Goal: Information Seeking & Learning: Learn about a topic

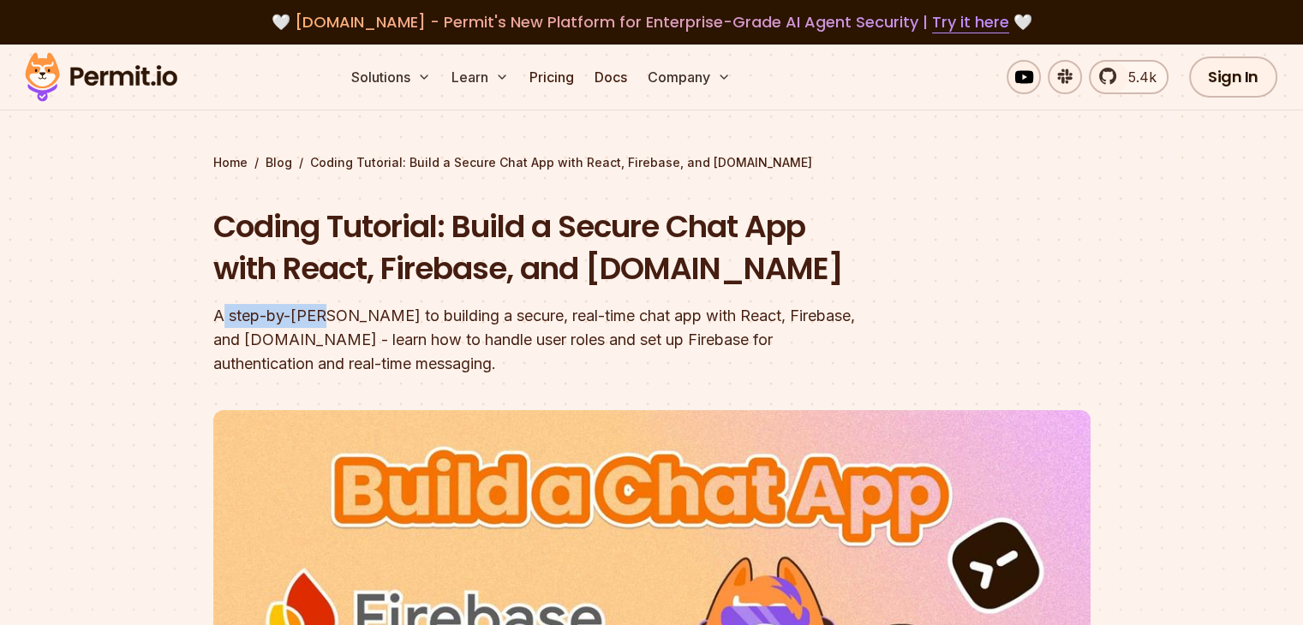
drag, startPoint x: 220, startPoint y: 316, endPoint x: 324, endPoint y: 320, distance: 103.7
click at [324, 320] on div "A step-by-[PERSON_NAME] to building a secure, real-time chat app with React, Fi…" at bounding box center [542, 340] width 658 height 72
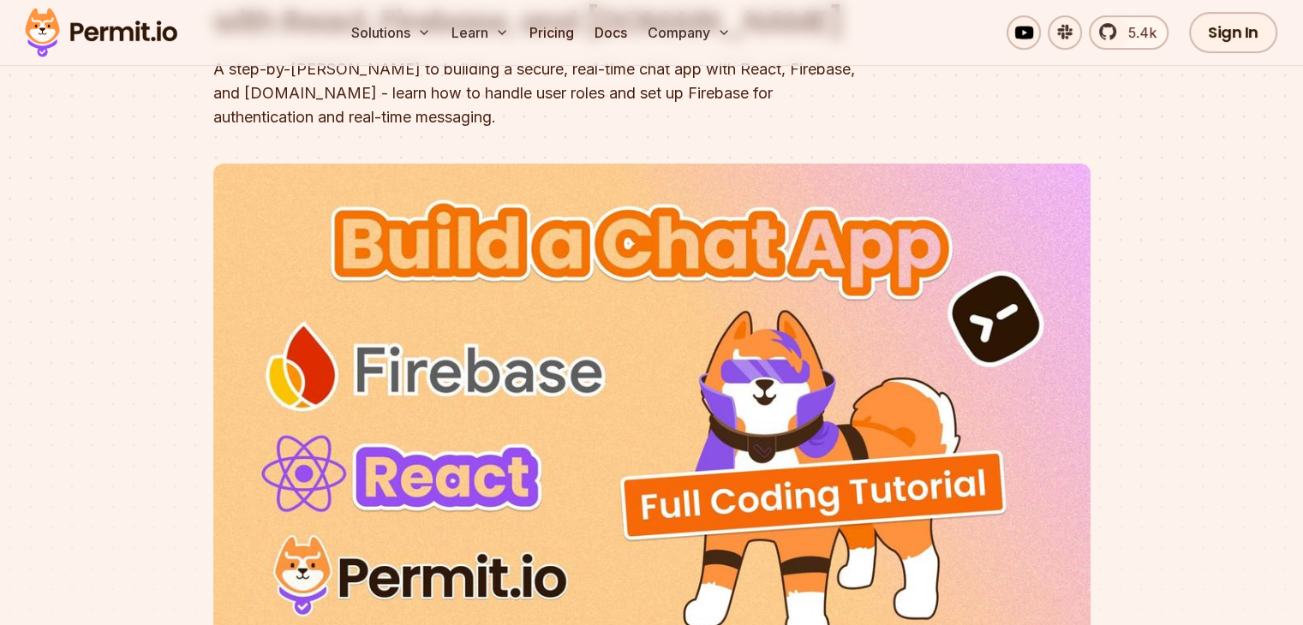
drag, startPoint x: 963, startPoint y: 248, endPoint x: 953, endPoint y: 373, distance: 125.5
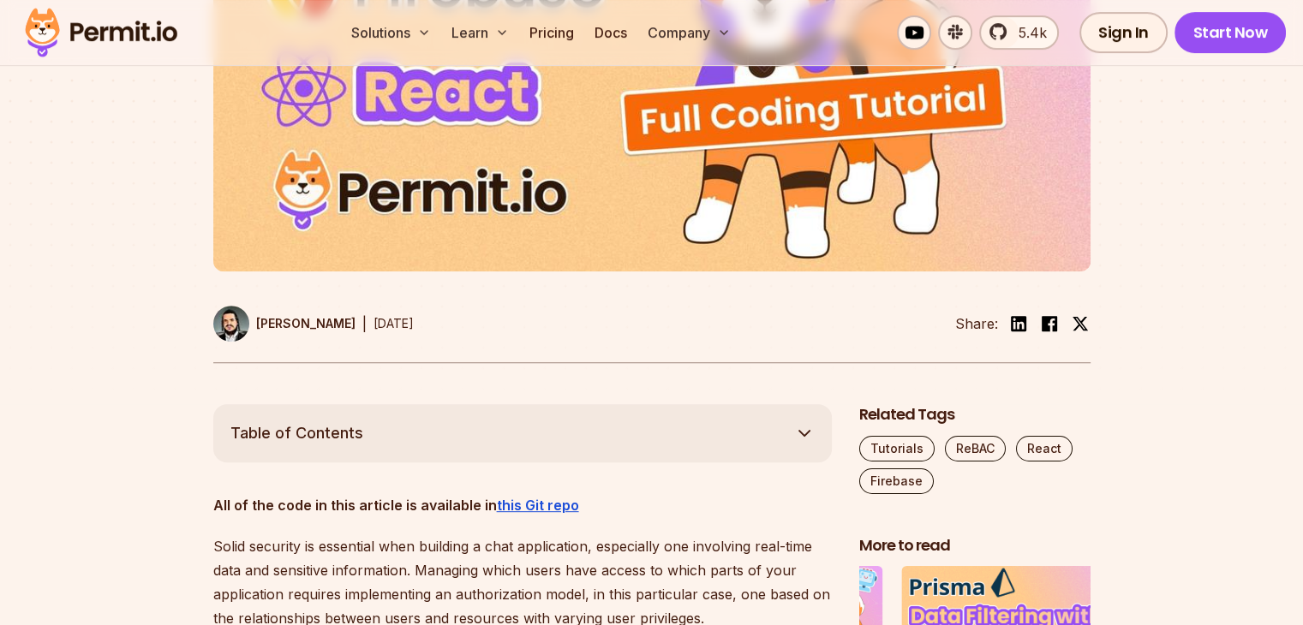
scroll to position [736, 0]
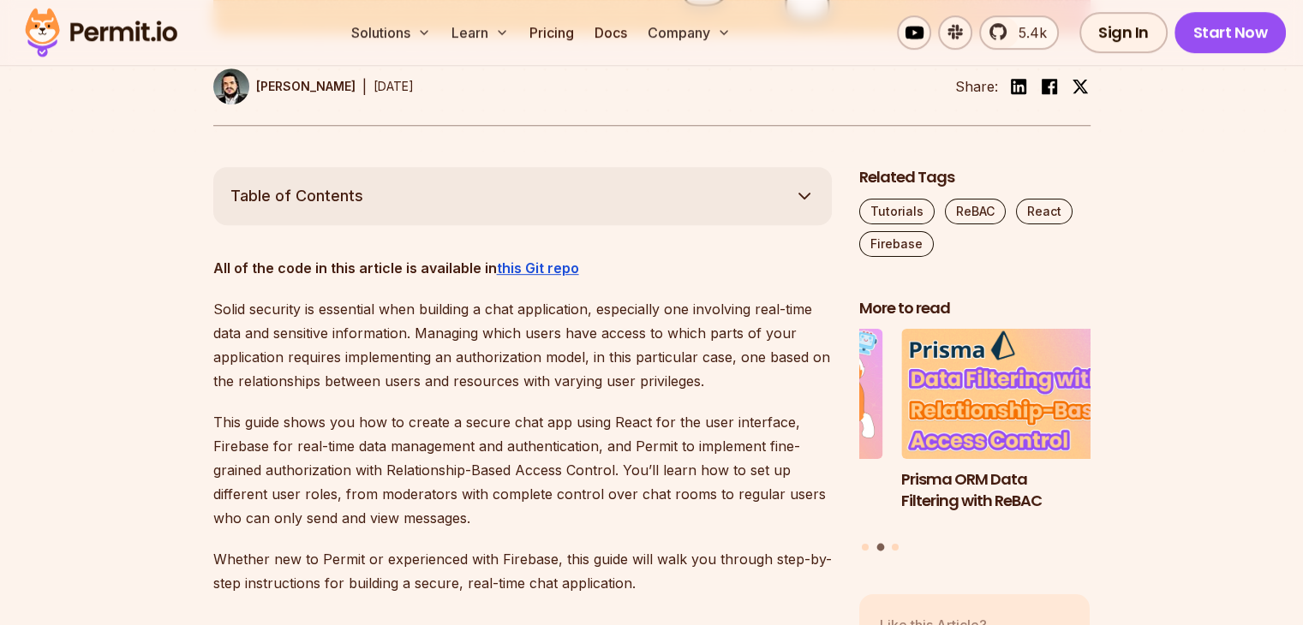
drag, startPoint x: 126, startPoint y: 386, endPoint x: 125, endPoint y: 452, distance: 66.8
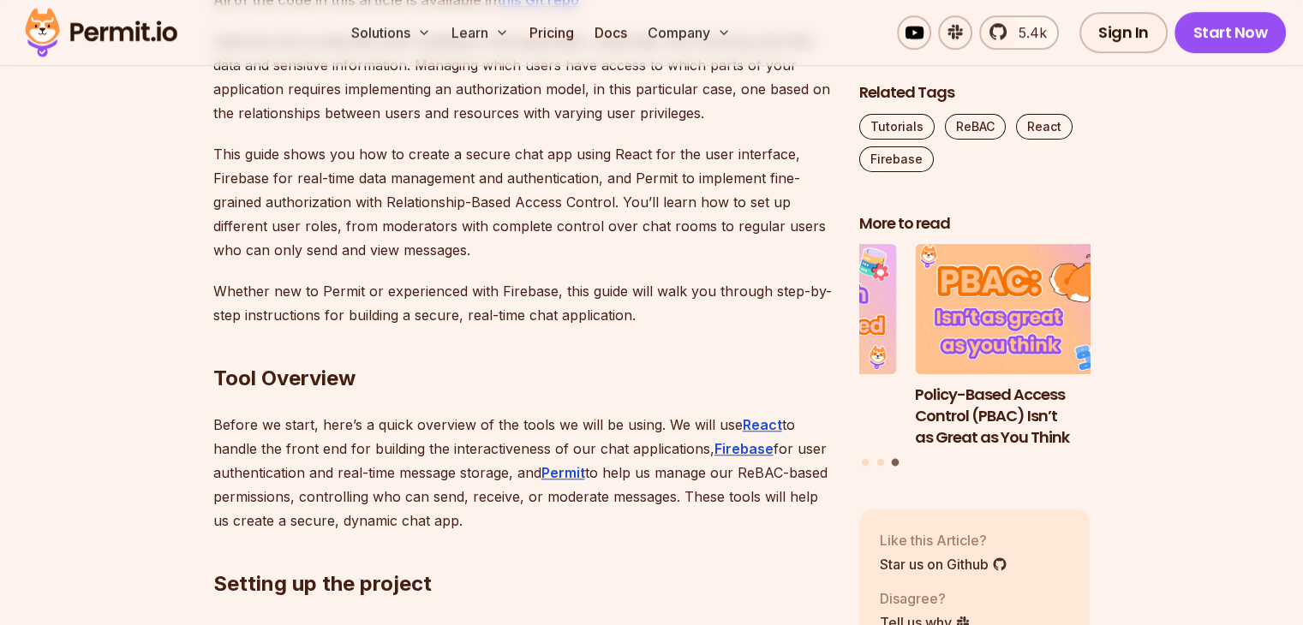
drag, startPoint x: 205, startPoint y: 282, endPoint x: 188, endPoint y: 391, distance: 110.0
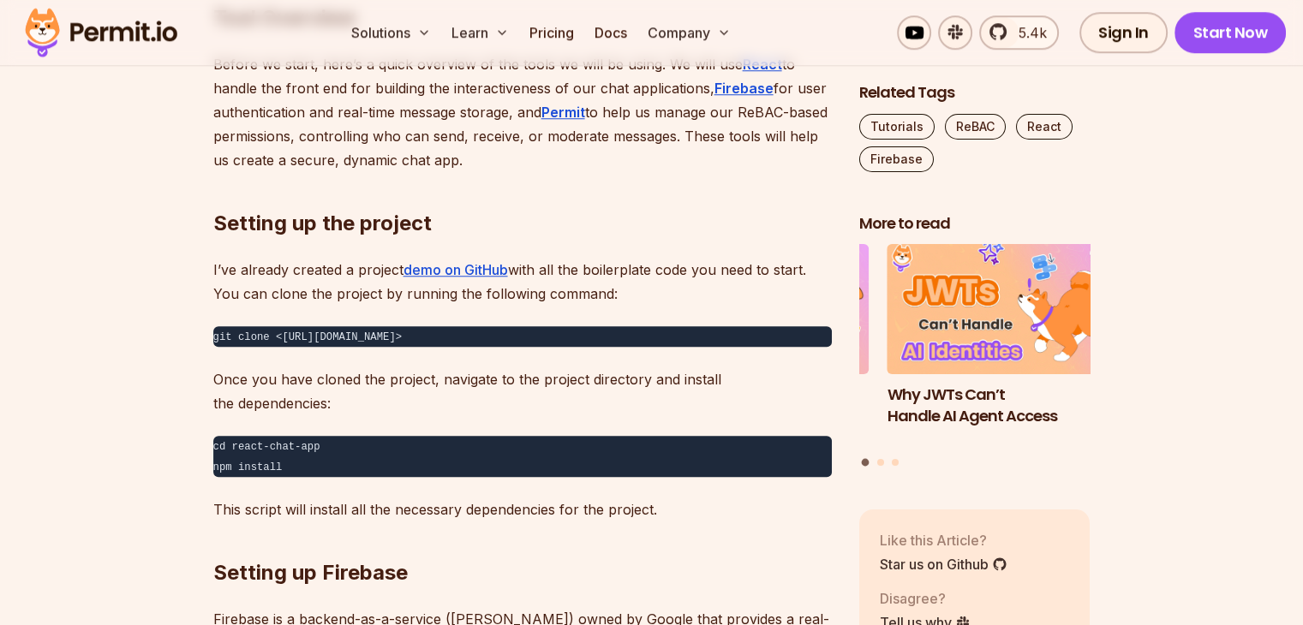
drag, startPoint x: 137, startPoint y: 245, endPoint x: 133, endPoint y: 388, distance: 143.1
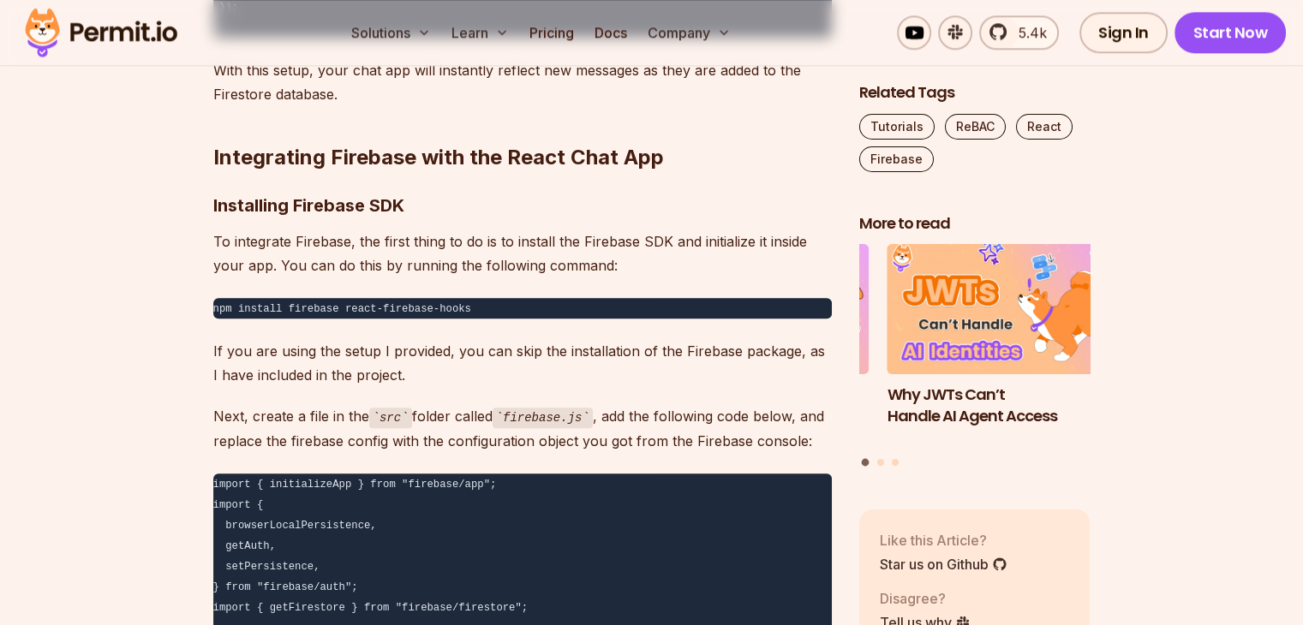
drag, startPoint x: 151, startPoint y: 202, endPoint x: 129, endPoint y: 488, distance: 286.9
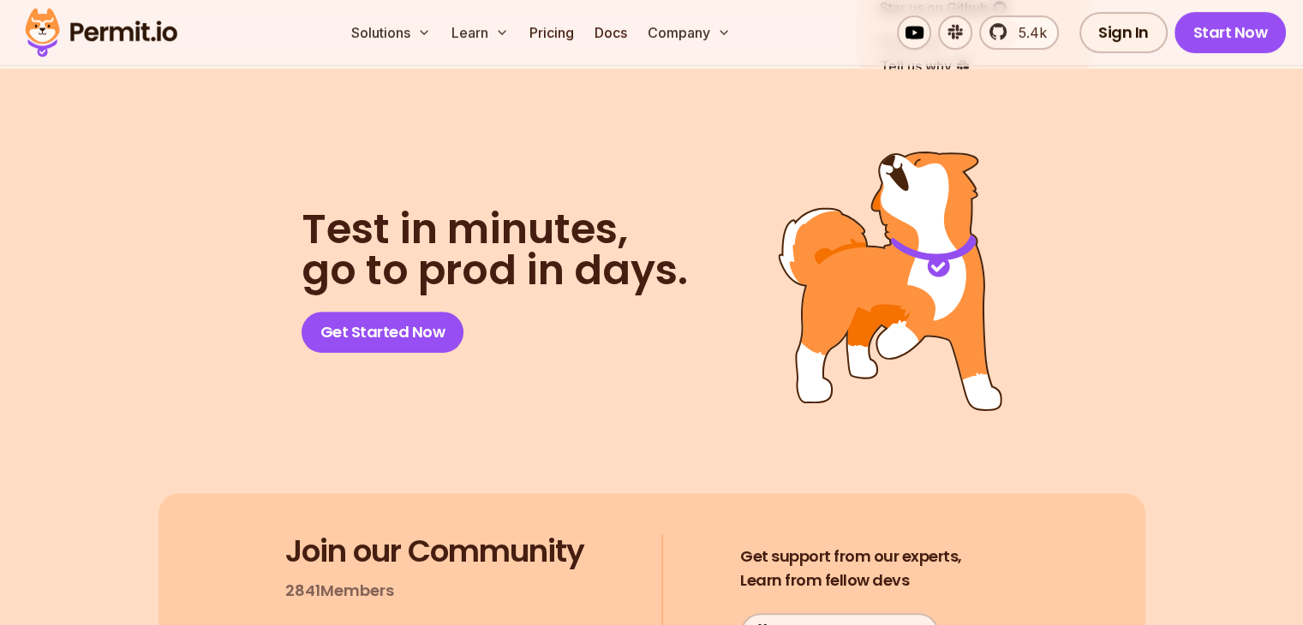
drag, startPoint x: 127, startPoint y: 422, endPoint x: 113, endPoint y: 538, distance: 116.5
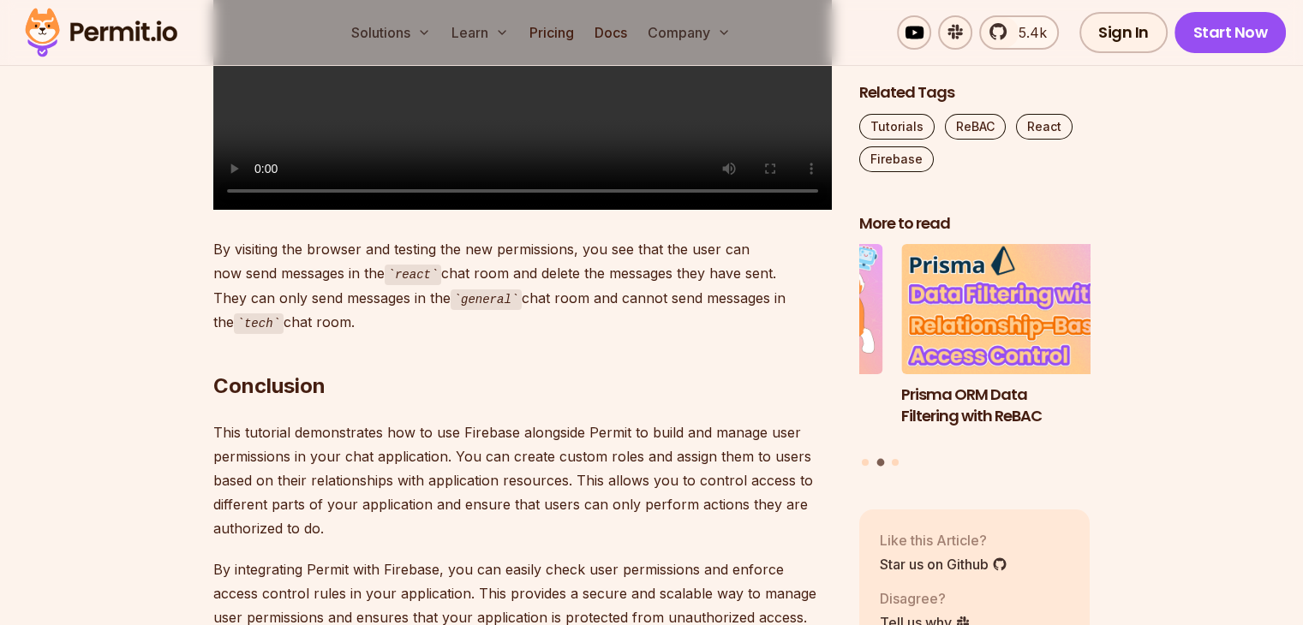
scroll to position [32062, 0]
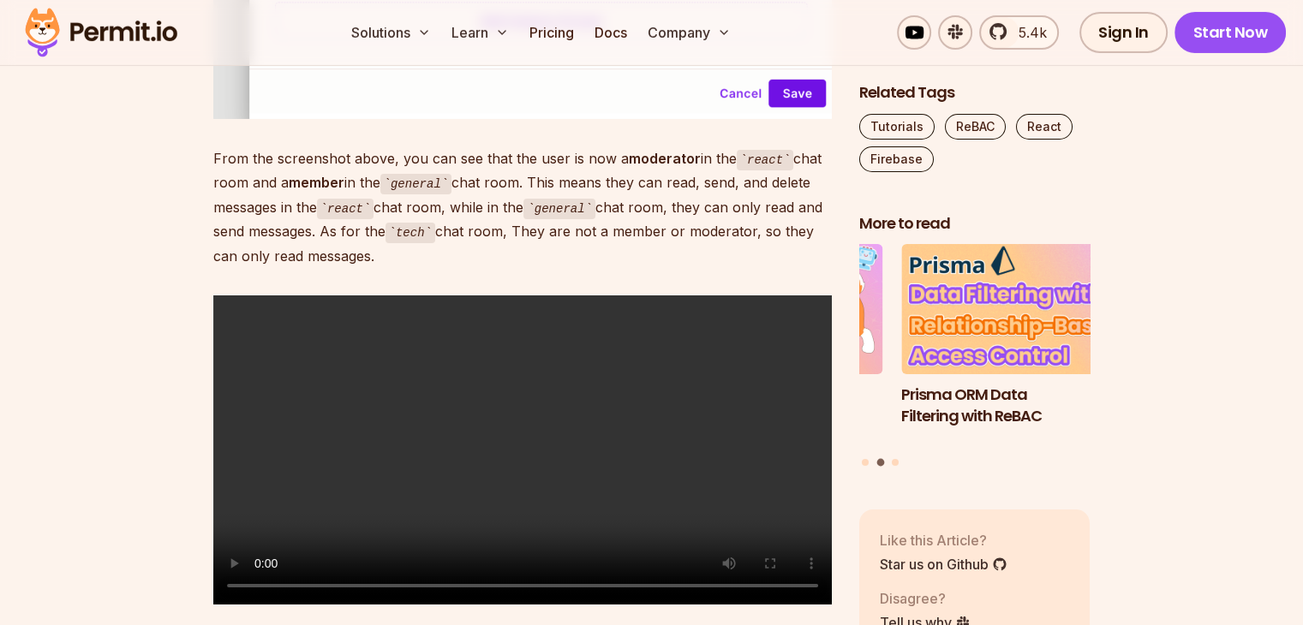
drag, startPoint x: 136, startPoint y: 428, endPoint x: 130, endPoint y: 330, distance: 98.7
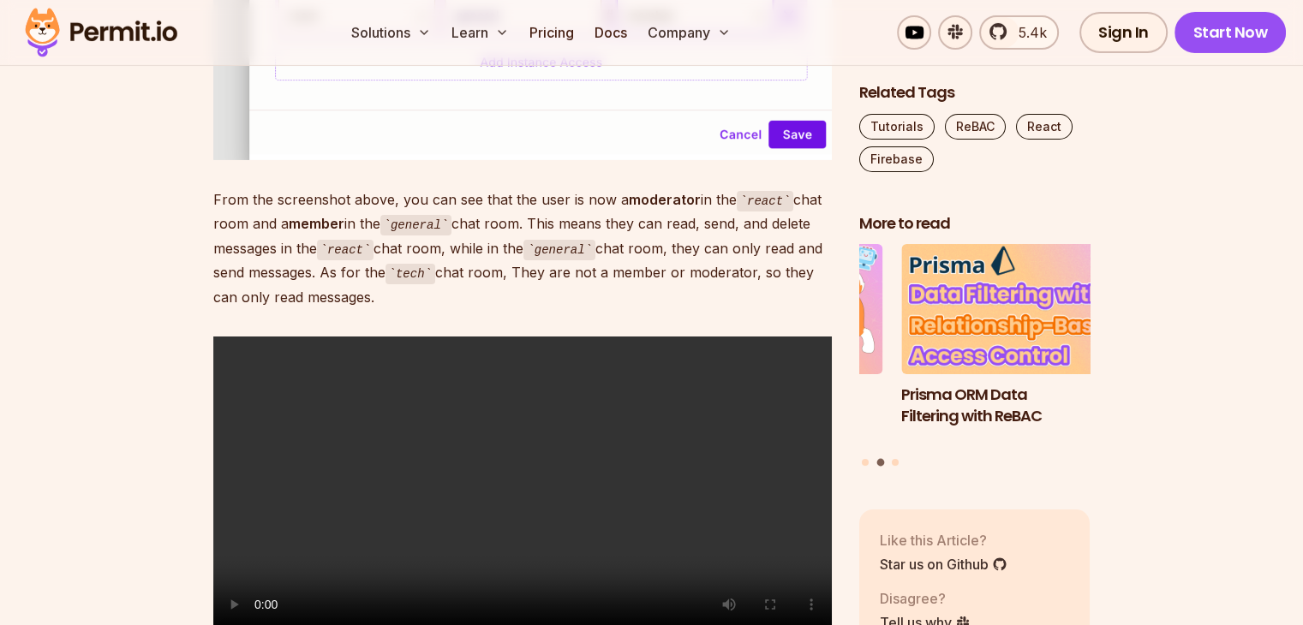
scroll to position [32125, 0]
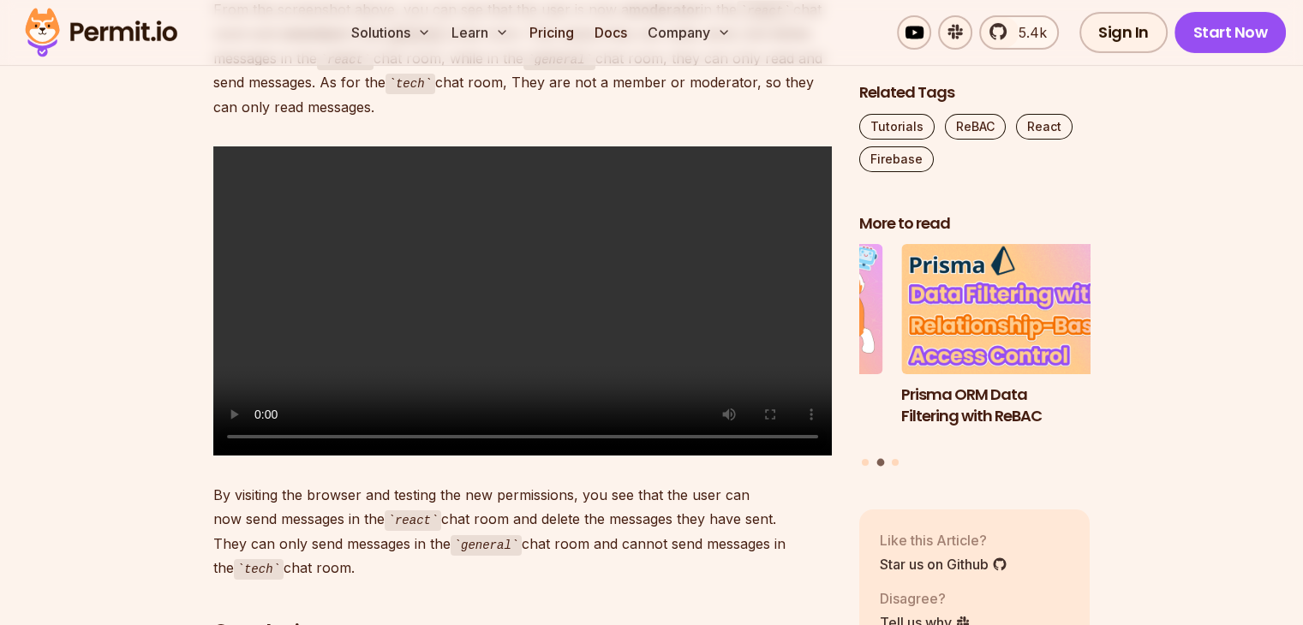
drag, startPoint x: 130, startPoint y: 330, endPoint x: 97, endPoint y: 470, distance: 144.4
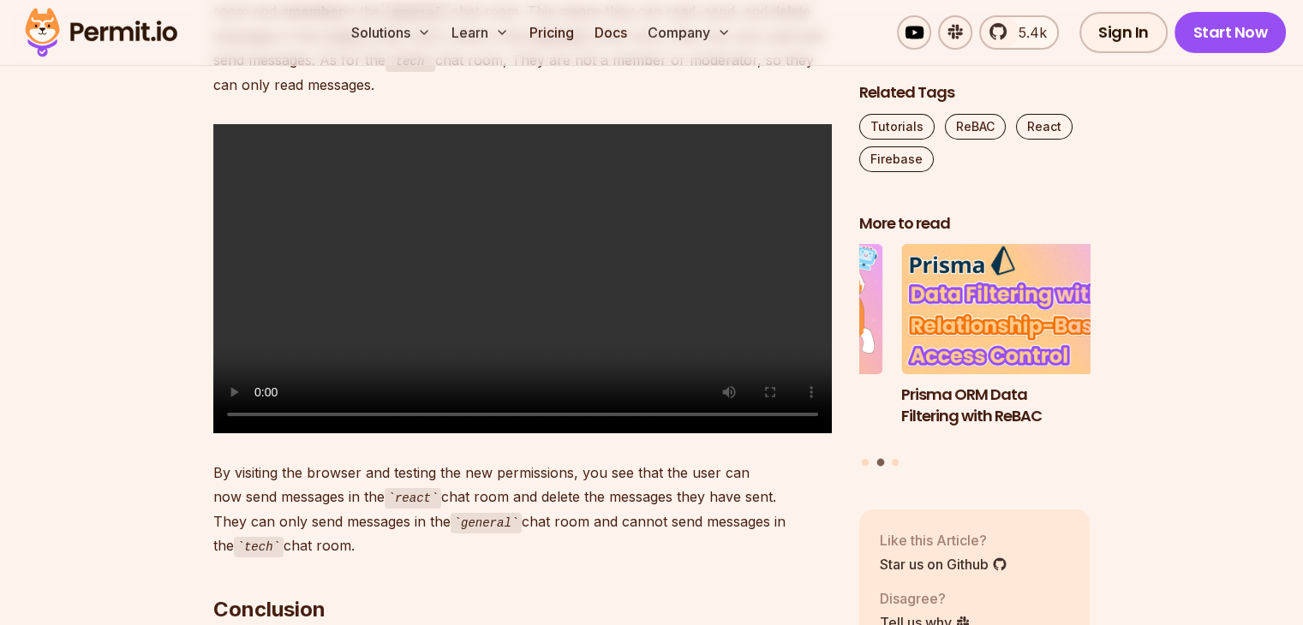
drag, startPoint x: 97, startPoint y: 469, endPoint x: 90, endPoint y: 457, distance: 13.1
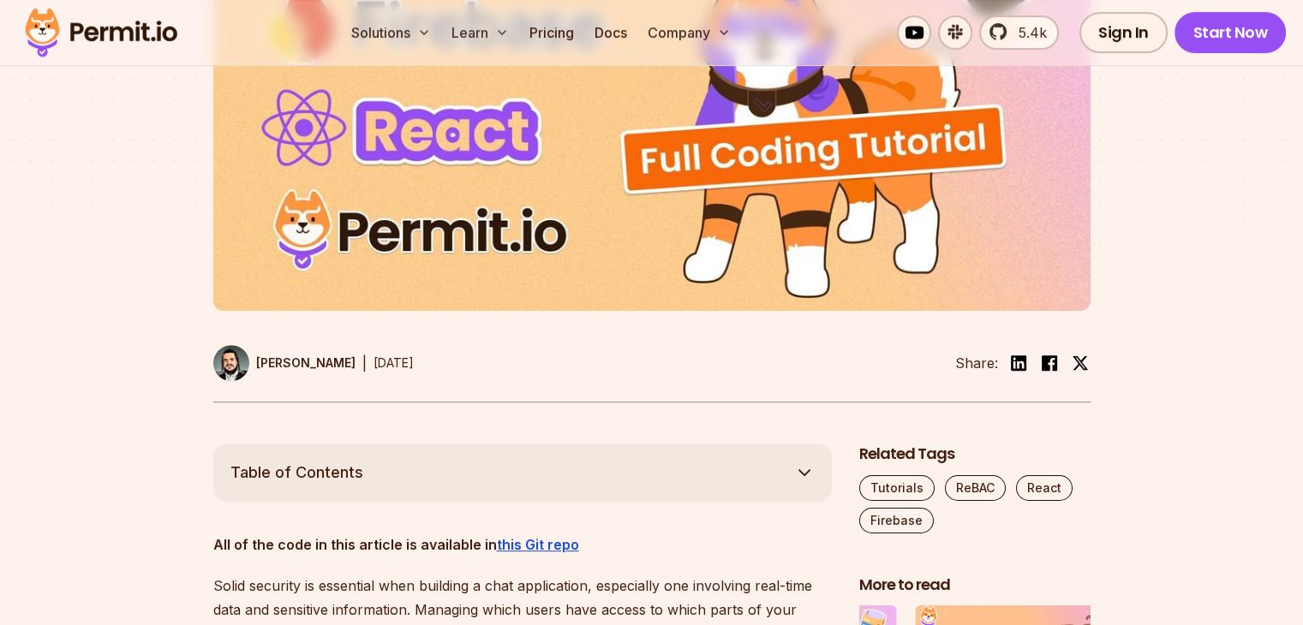
scroll to position [0, 0]
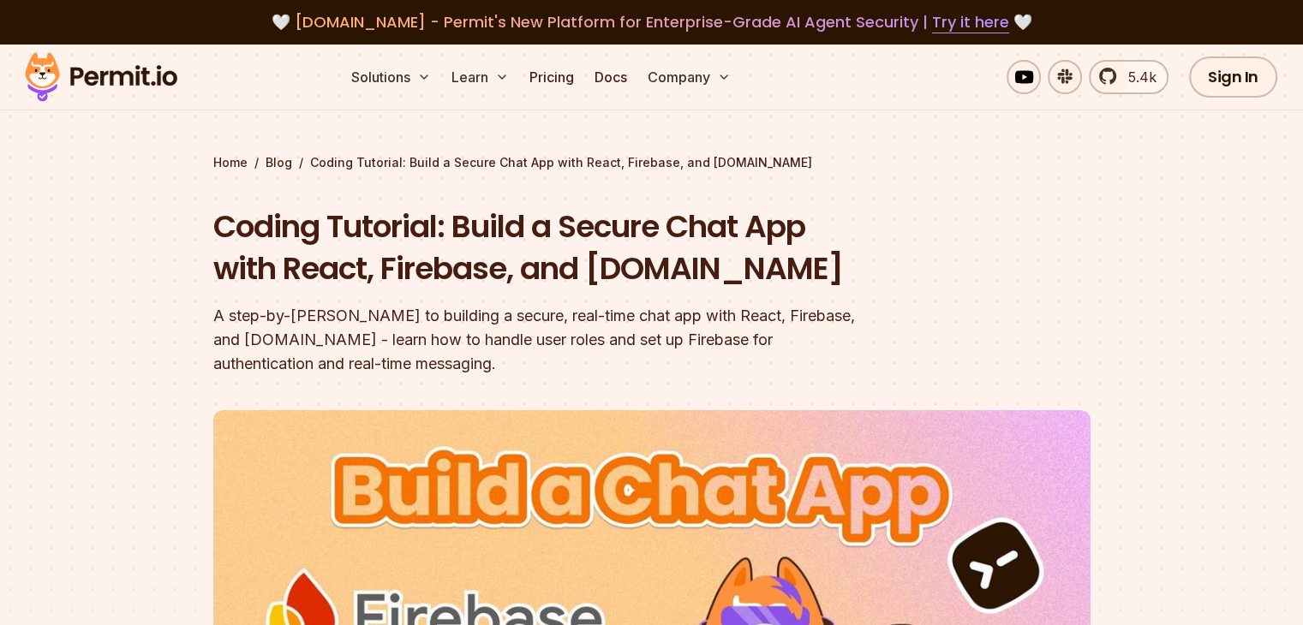
drag, startPoint x: 56, startPoint y: 491, endPoint x: 73, endPoint y: 169, distance: 322.6
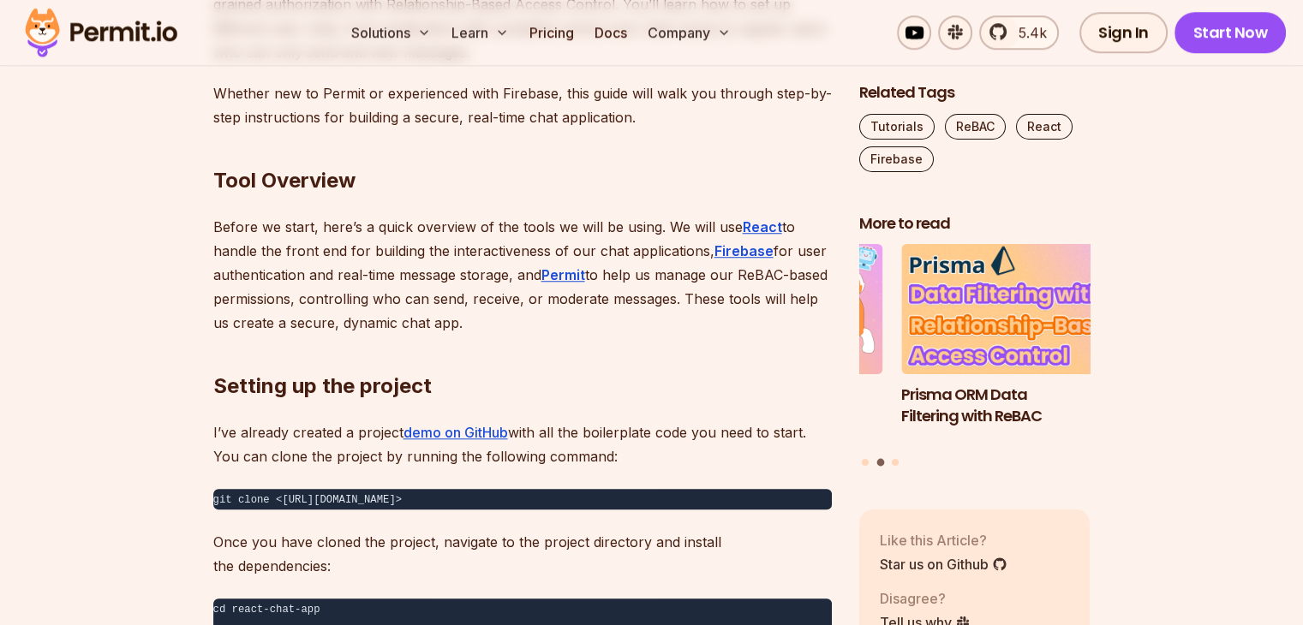
scroll to position [1432, 0]
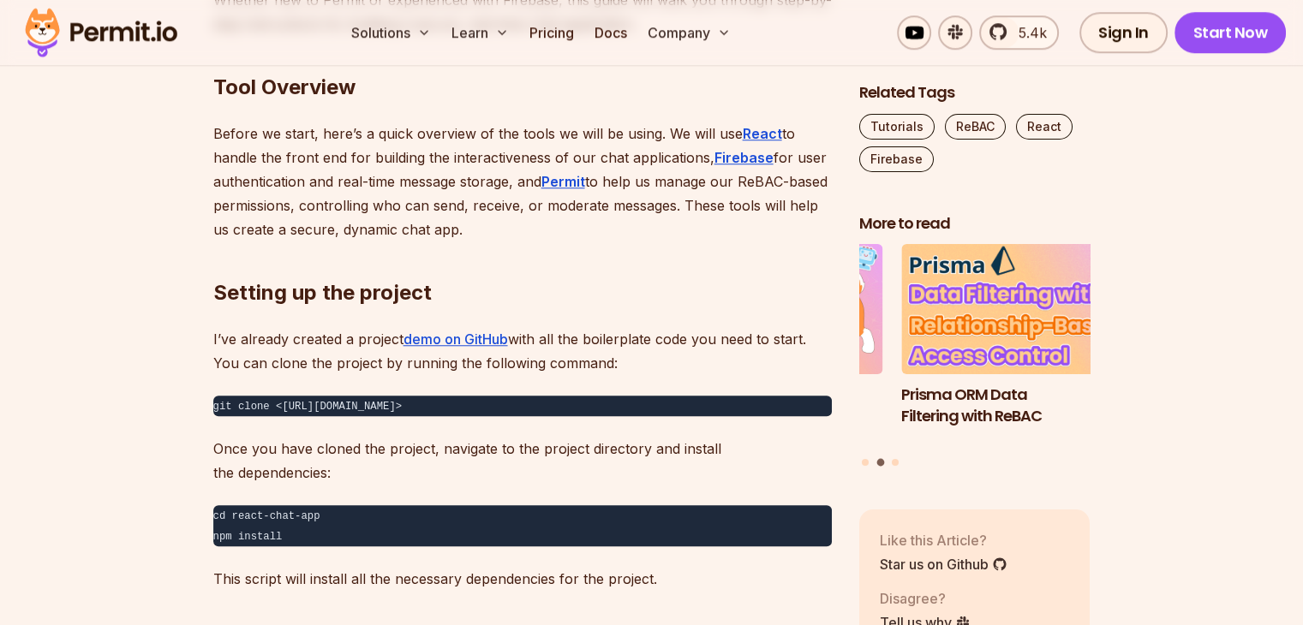
drag, startPoint x: 83, startPoint y: 231, endPoint x: 69, endPoint y: 302, distance: 72.6
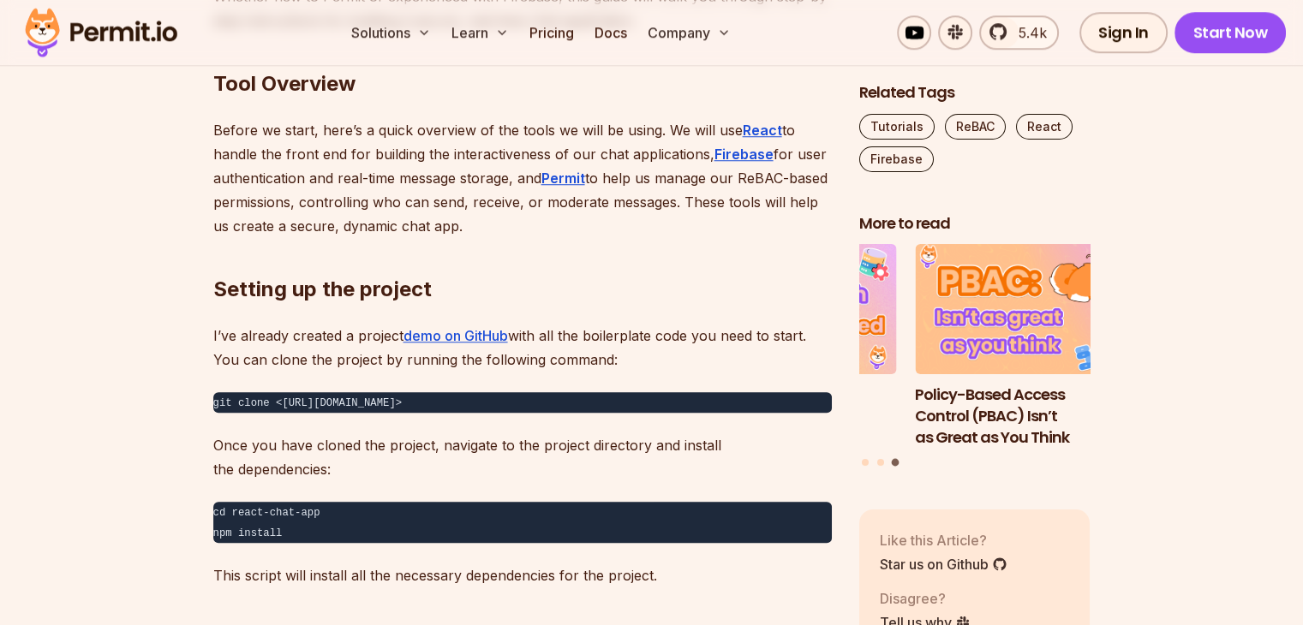
click at [350, 404] on code "git clone <https://github.com/timonwa/react-chat-permitio-firebase.git>" at bounding box center [307, 404] width 189 height 12
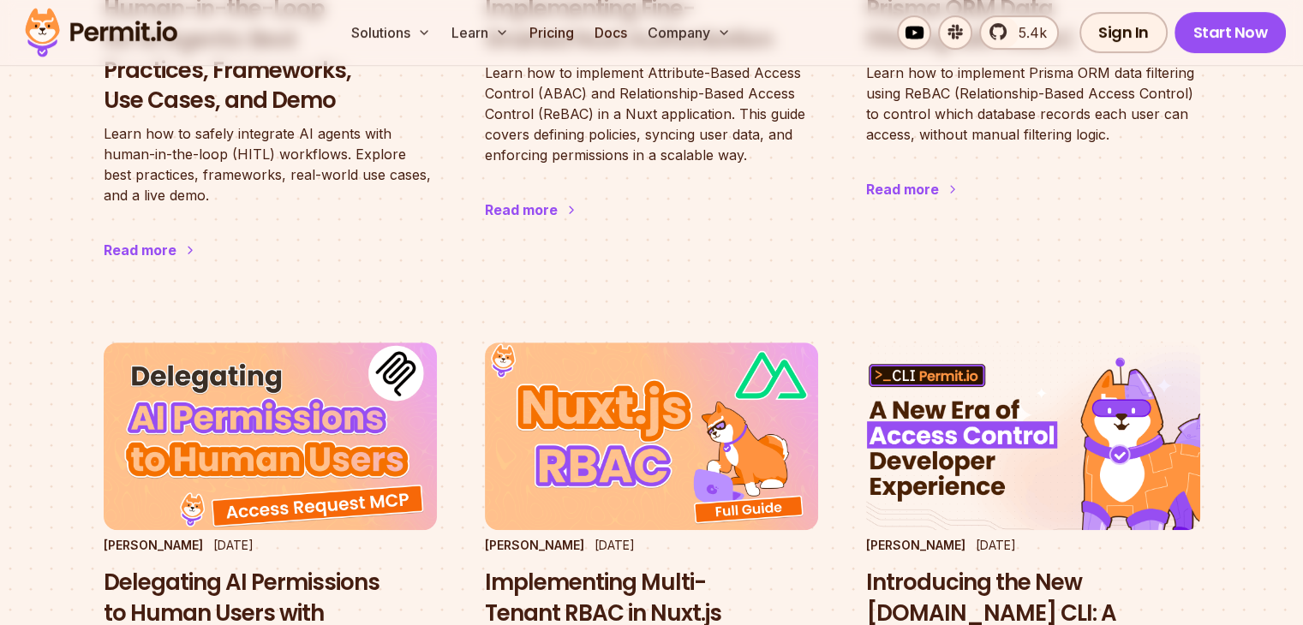
drag, startPoint x: 3, startPoint y: 325, endPoint x: 0, endPoint y: 446, distance: 120.8
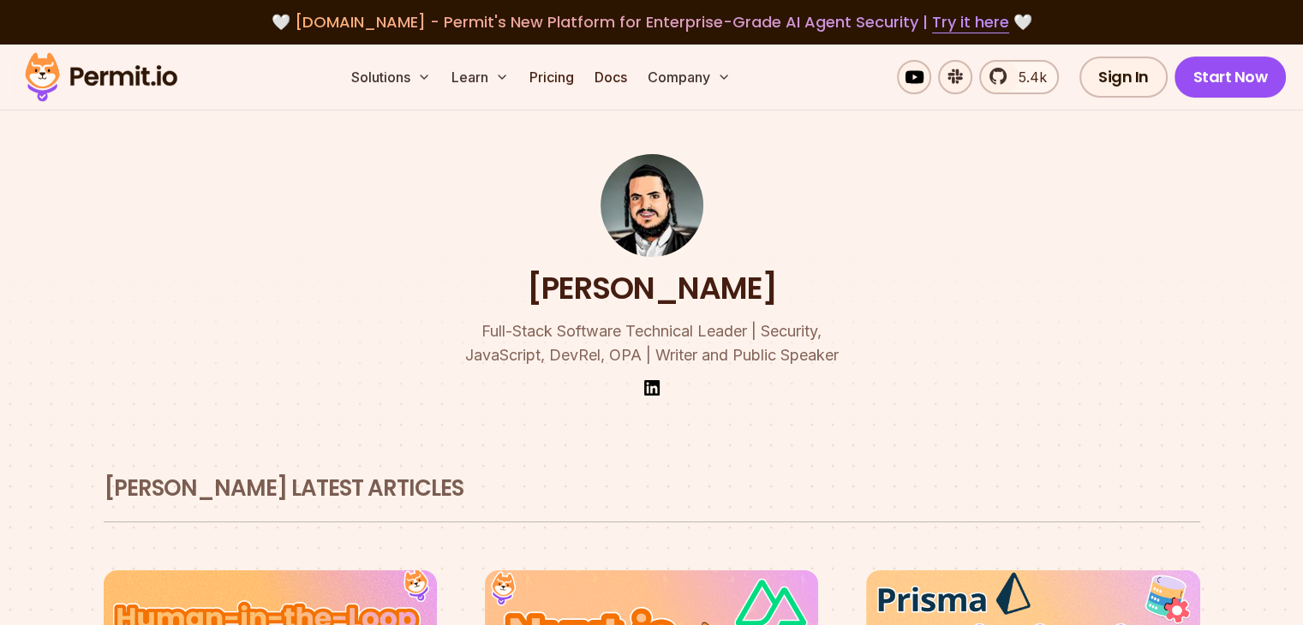
drag, startPoint x: 0, startPoint y: 446, endPoint x: 469, endPoint y: -16, distance: 658.5
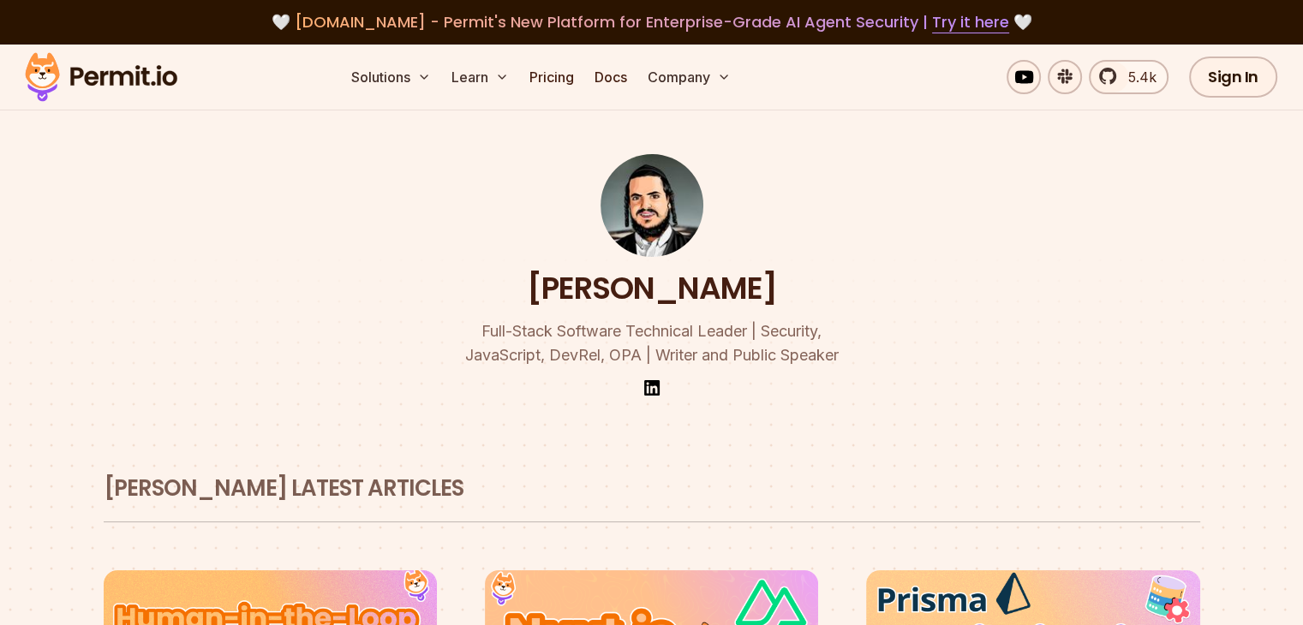
click at [595, 304] on h1 "[PERSON_NAME]" at bounding box center [652, 288] width 250 height 43
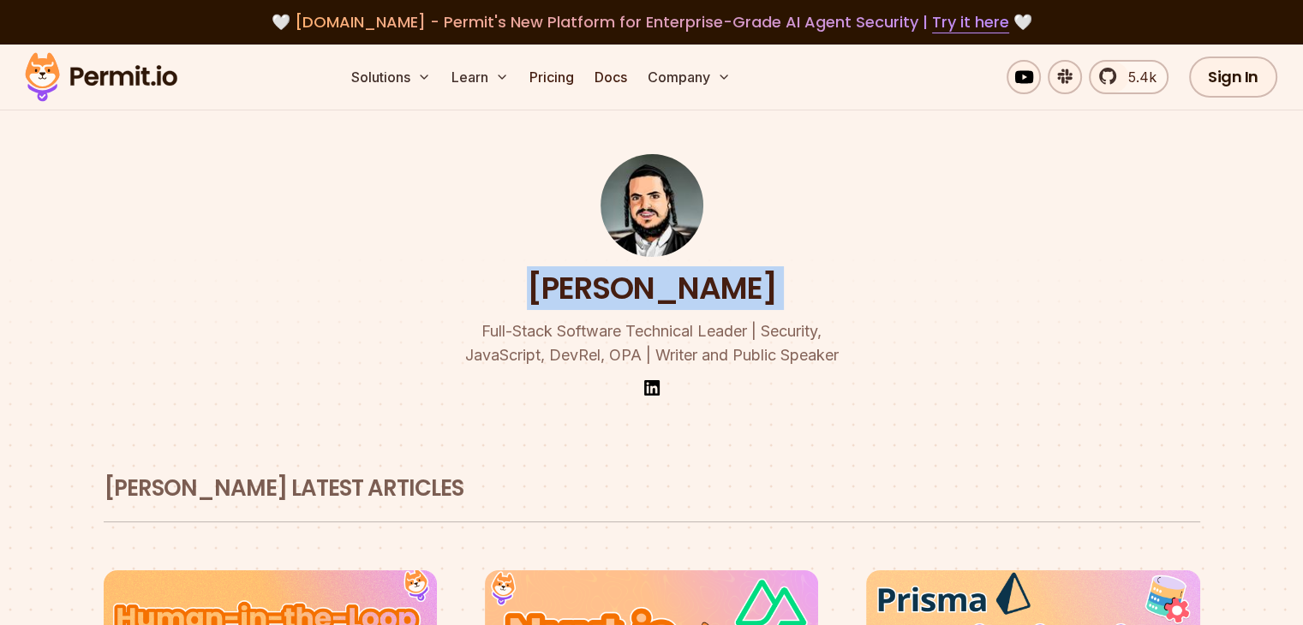
click at [595, 304] on h1 "[PERSON_NAME]" at bounding box center [652, 288] width 250 height 43
